Goal: Find specific fact: Find contact information

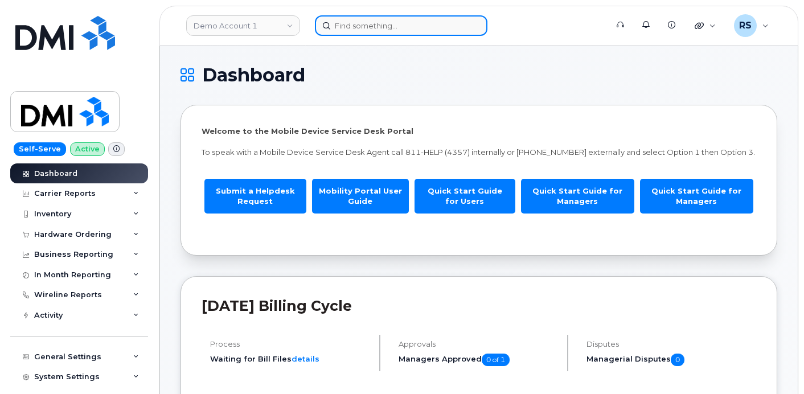
click at [356, 26] on input at bounding box center [401, 25] width 172 height 20
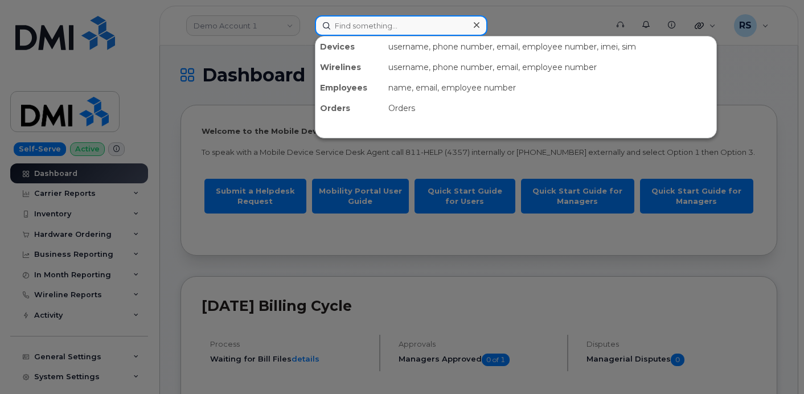
paste input "603-933-5483"
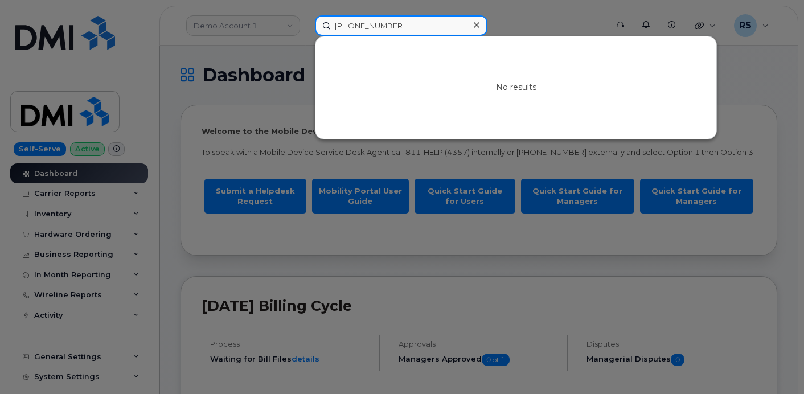
click at [373, 27] on input "603-933-5483" at bounding box center [401, 25] width 172 height 20
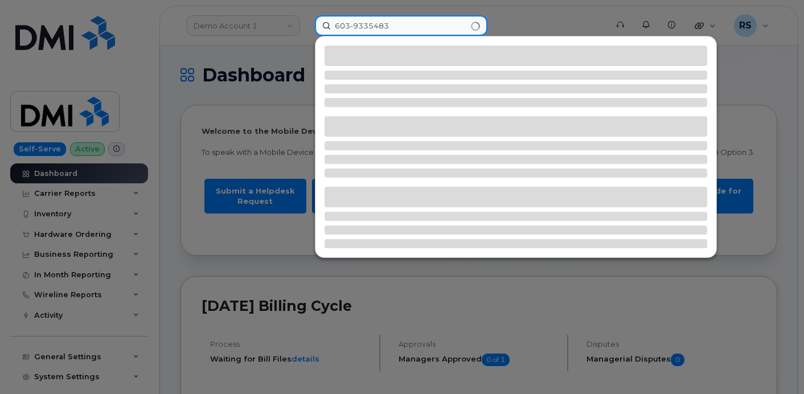
click at [354, 28] on input "603-9335483" at bounding box center [401, 25] width 172 height 20
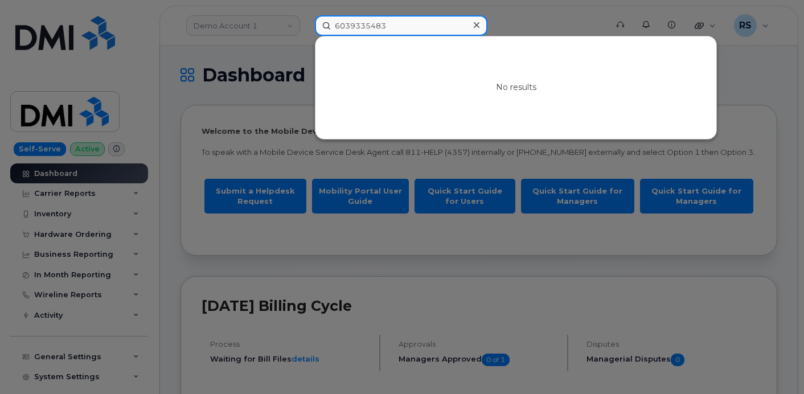
drag, startPoint x: 400, startPoint y: 22, endPoint x: 362, endPoint y: 30, distance: 38.8
click at [318, 20] on input "6039335483" at bounding box center [401, 25] width 172 height 20
paste input "Patrick Langton"
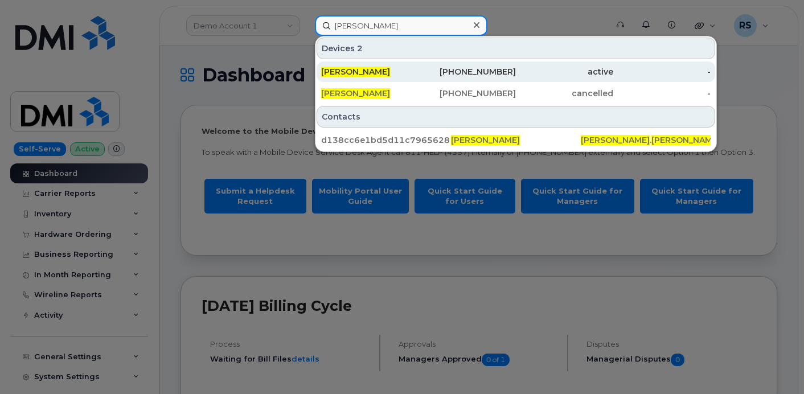
type input "Patrick Langton"
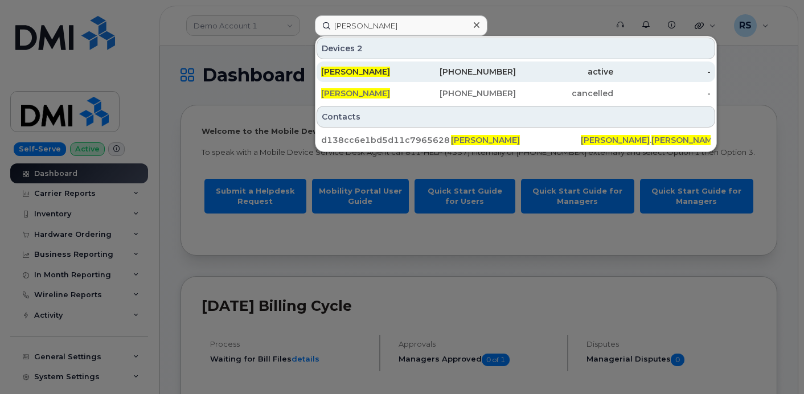
click at [370, 70] on span "PATRICK LANGTON" at bounding box center [355, 72] width 69 height 10
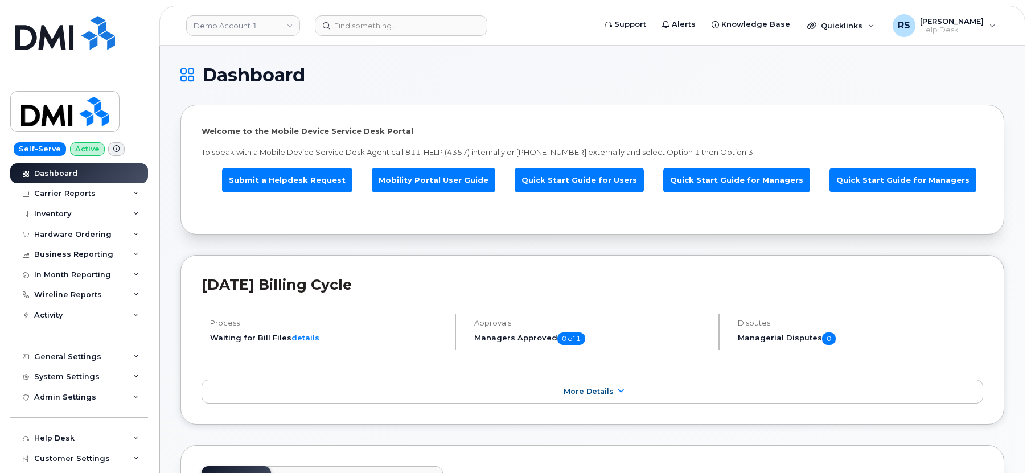
click at [407, 75] on h1 "Dashboard" at bounding box center [589, 75] width 818 height 18
click at [405, 75] on h1 "Dashboard" at bounding box center [589, 75] width 818 height 18
click at [356, 80] on h1 "Dashboard" at bounding box center [589, 75] width 818 height 18
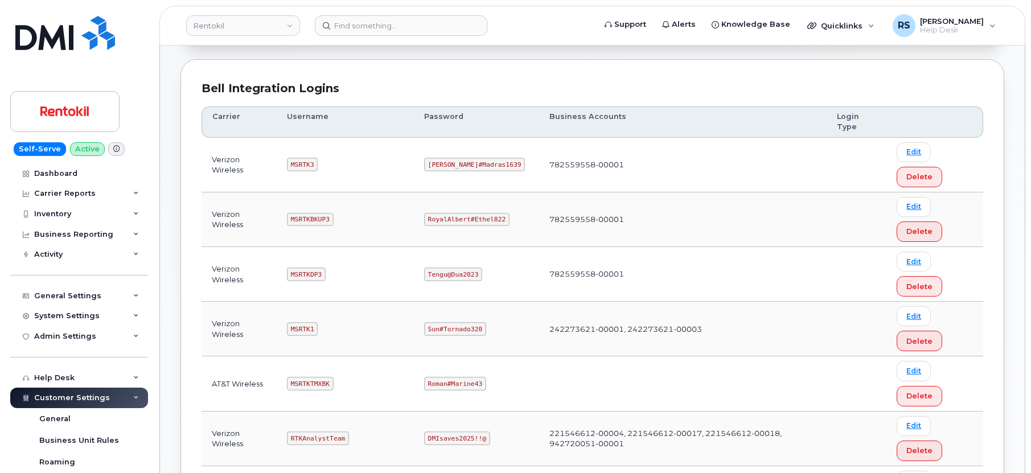
scroll to position [152, 0]
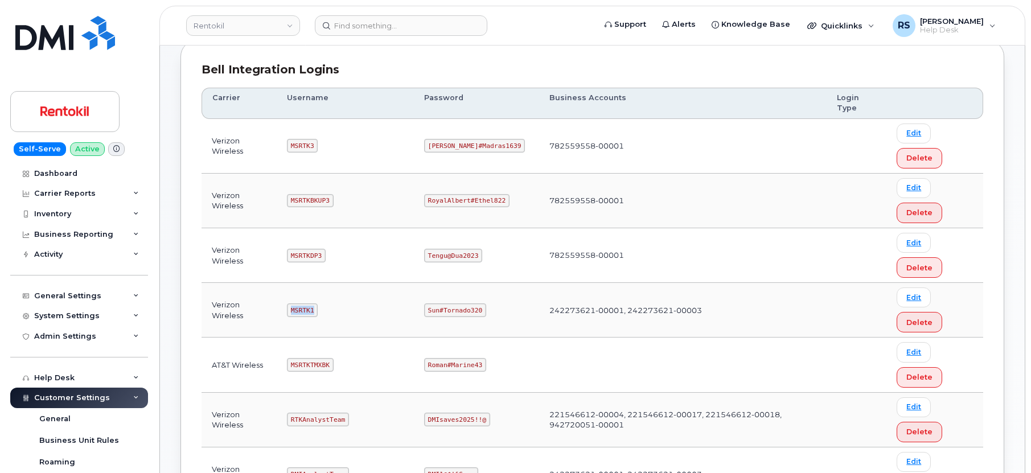
drag, startPoint x: 293, startPoint y: 308, endPoint x: 315, endPoint y: 308, distance: 22.2
click at [315, 308] on code "MSRTK1" at bounding box center [302, 310] width 31 height 14
copy code "MSRTK1"
drag, startPoint x: 428, startPoint y: 311, endPoint x: 479, endPoint y: 316, distance: 51.4
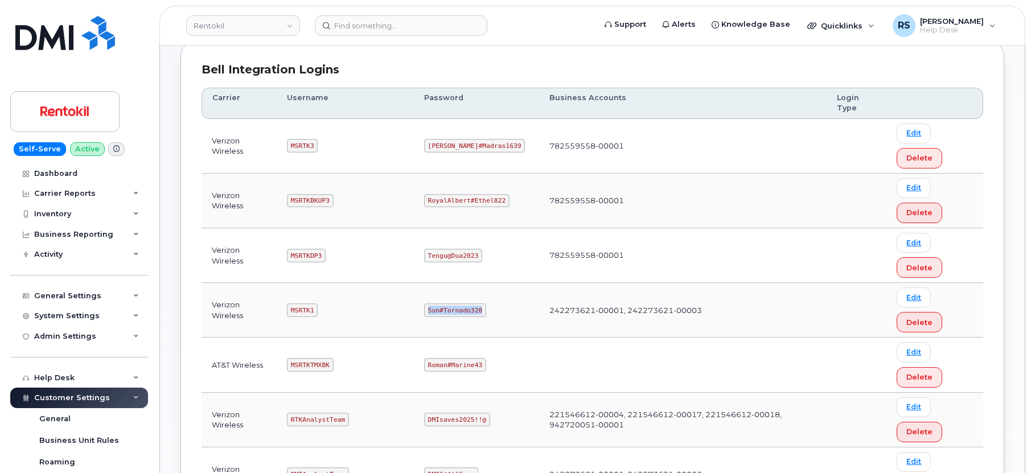
click at [479, 316] on code "Sun#Tornado320" at bounding box center [455, 310] width 62 height 14
copy code "Sun#Tornado320"
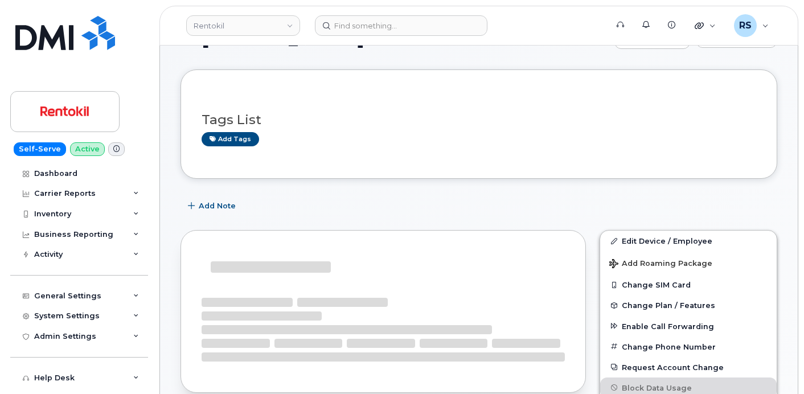
scroll to position [114, 0]
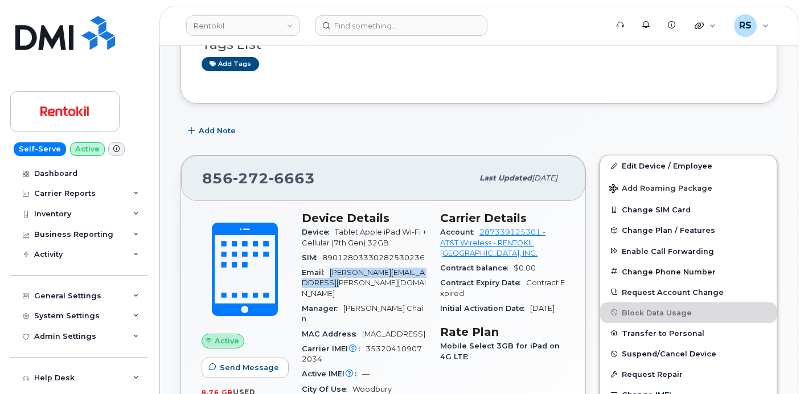
drag, startPoint x: 333, startPoint y: 272, endPoint x: 337, endPoint y: 279, distance: 8.4
click at [337, 279] on div "Email patrick.langton@steritech.com" at bounding box center [364, 283] width 125 height 36
copy span "patrick.langton@steritech.com"
click at [6, 365] on div "Self-Serve Active Dashboard Carrier Reports Monthly Billing Data Daily Data Poo…" at bounding box center [77, 197] width 154 height 394
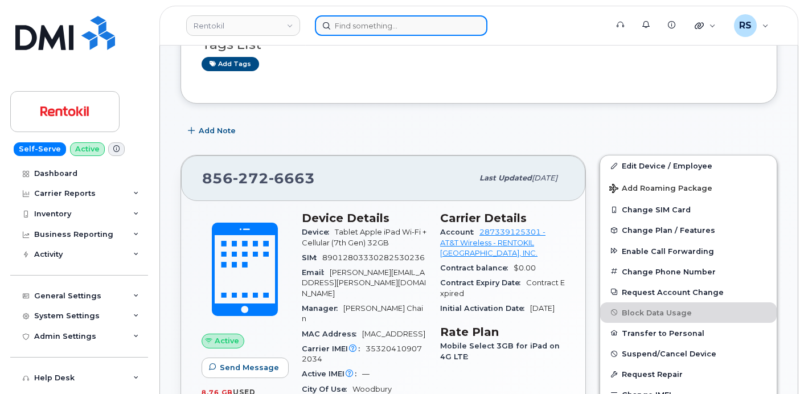
click at [345, 22] on input at bounding box center [401, 25] width 172 height 20
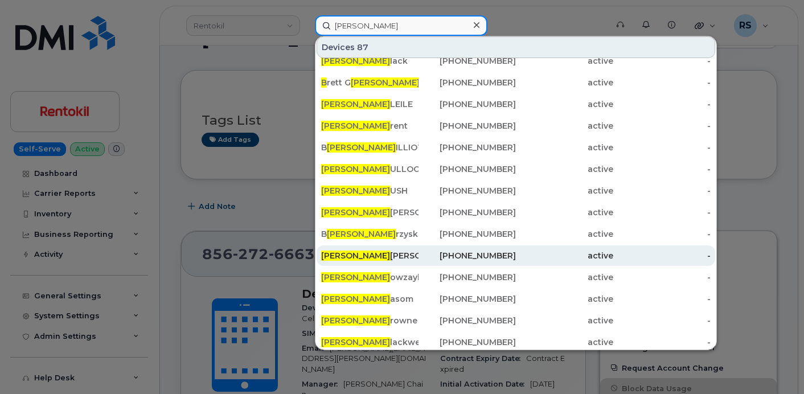
scroll to position [0, 0]
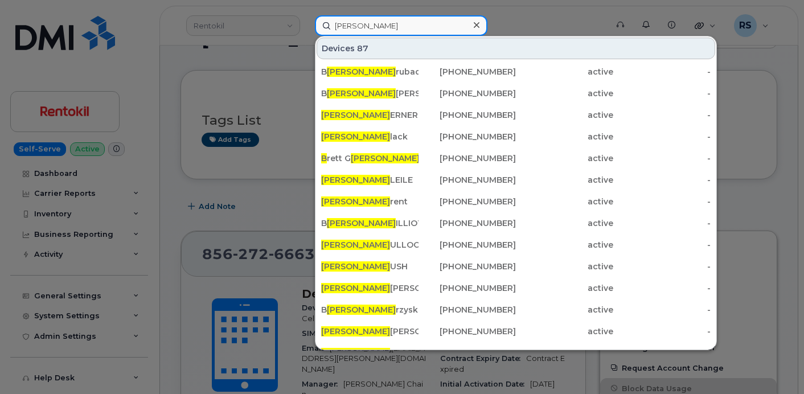
drag, startPoint x: 353, startPoint y: 22, endPoint x: 331, endPoint y: 28, distance: 22.4
click at [331, 28] on input "Randy b" at bounding box center [401, 25] width 172 height 20
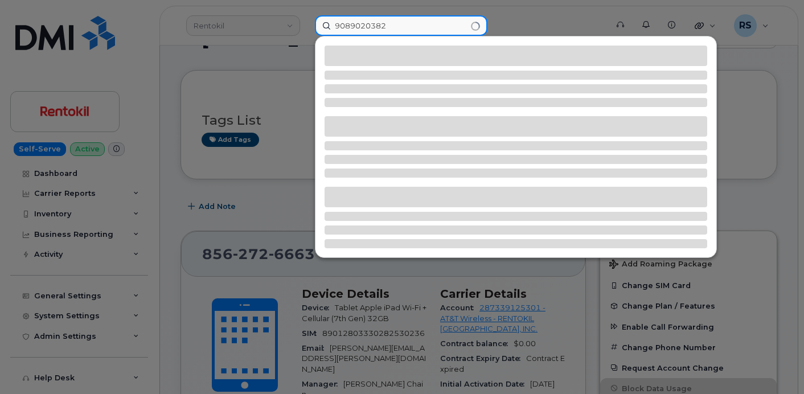
type input "9089020382"
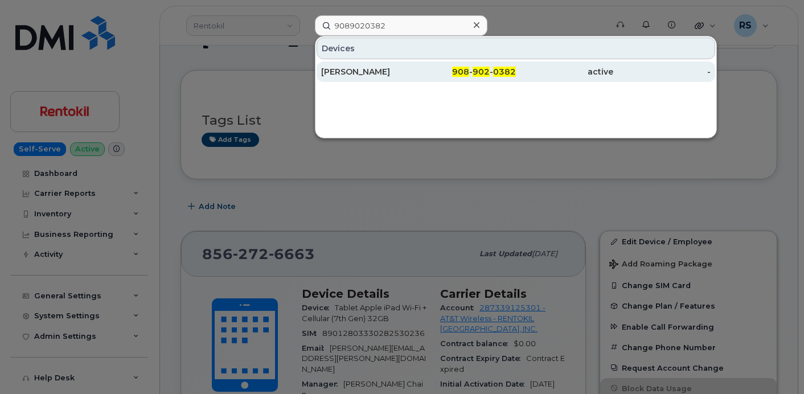
click at [353, 72] on div "RANDY BROCKETT" at bounding box center [369, 71] width 97 height 11
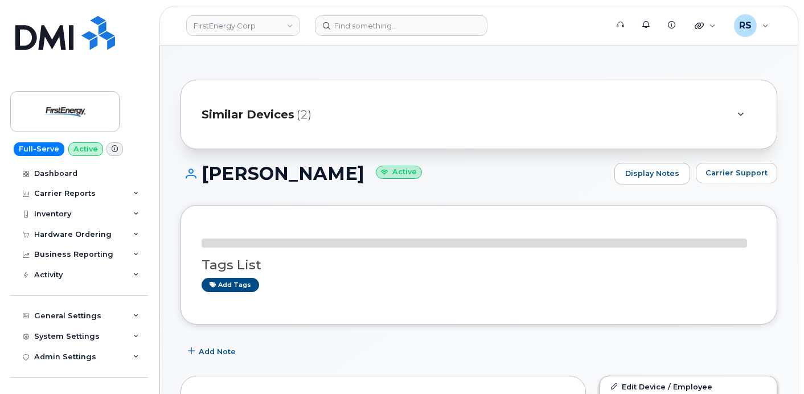
click at [274, 110] on span "Similar Devices" at bounding box center [247, 114] width 93 height 17
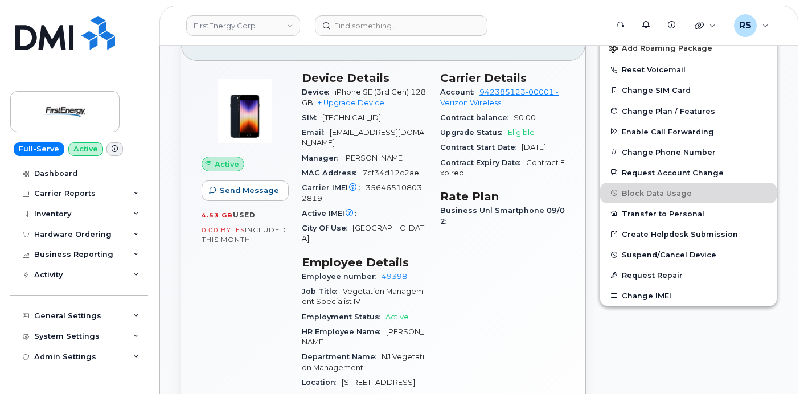
scroll to position [417, 0]
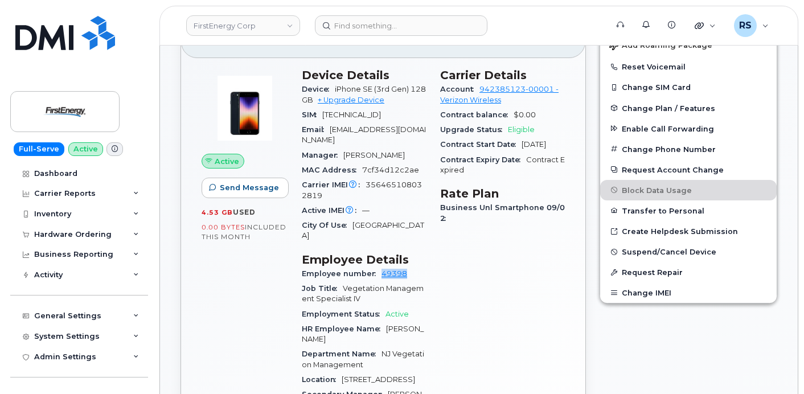
drag, startPoint x: 409, startPoint y: 263, endPoint x: 385, endPoint y: 263, distance: 23.9
click at [379, 266] on div "Employee number 49398" at bounding box center [364, 273] width 125 height 15
copy link "49398"
